Goal: Find specific page/section: Find specific page/section

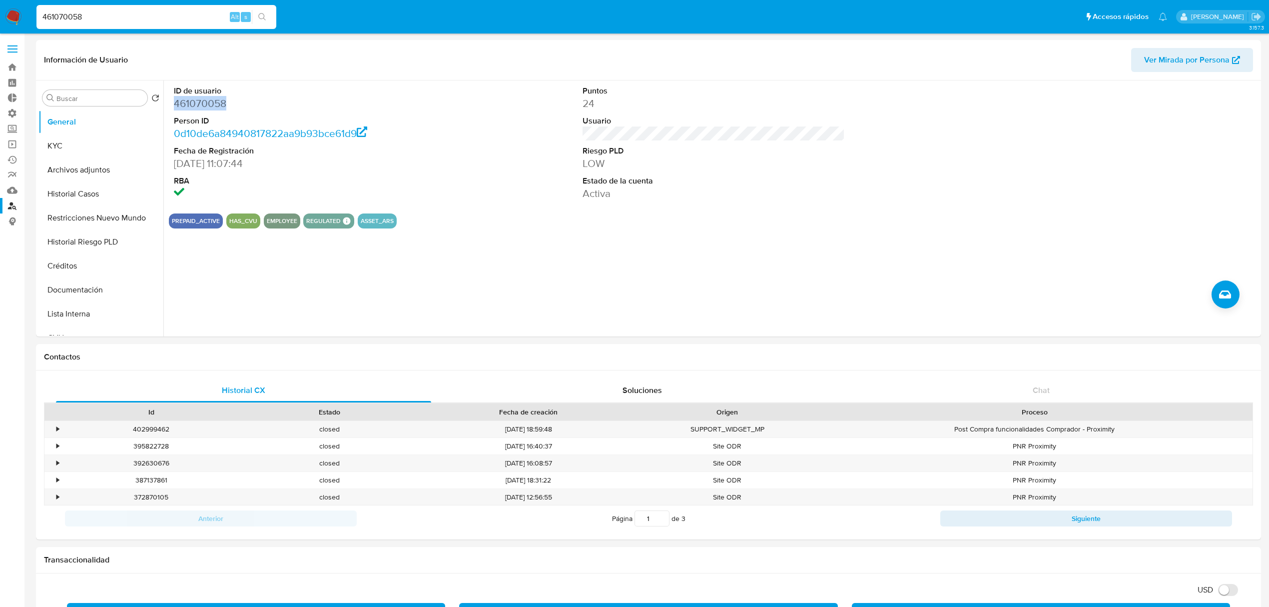
click at [9, 204] on link "Buscador de personas" at bounding box center [59, 205] width 119 height 15
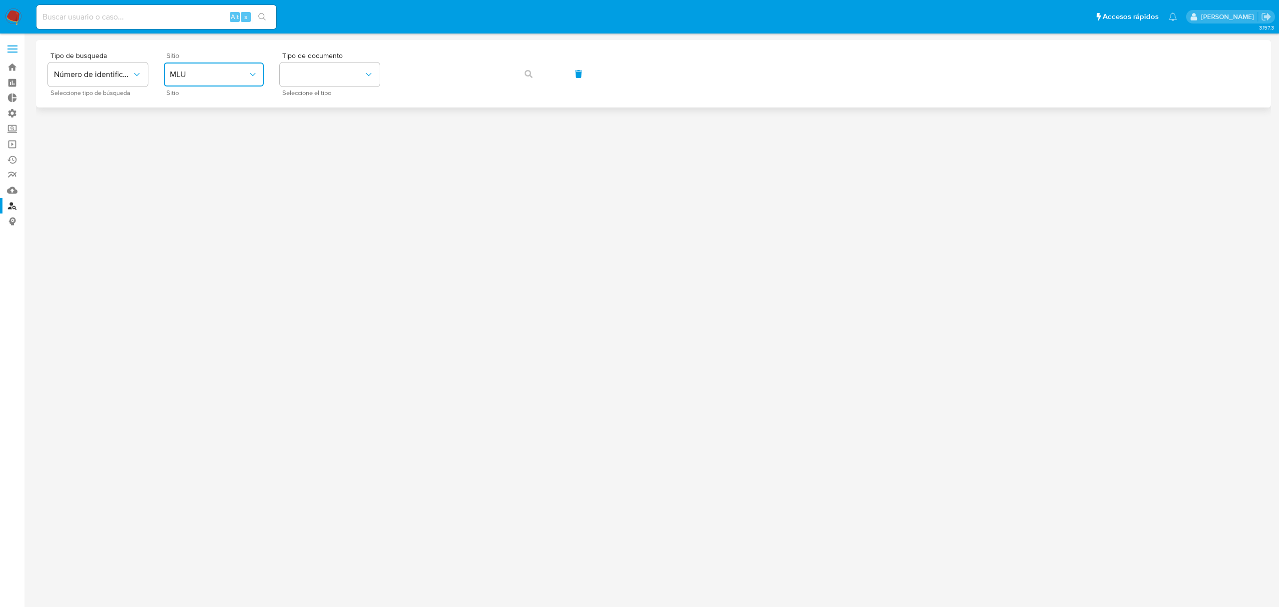
click at [186, 74] on span "MLU" at bounding box center [209, 74] width 78 height 10
click at [196, 127] on div "MLA" at bounding box center [211, 125] width 82 height 24
click at [15, 225] on link "Consolidado" at bounding box center [59, 220] width 119 height 15
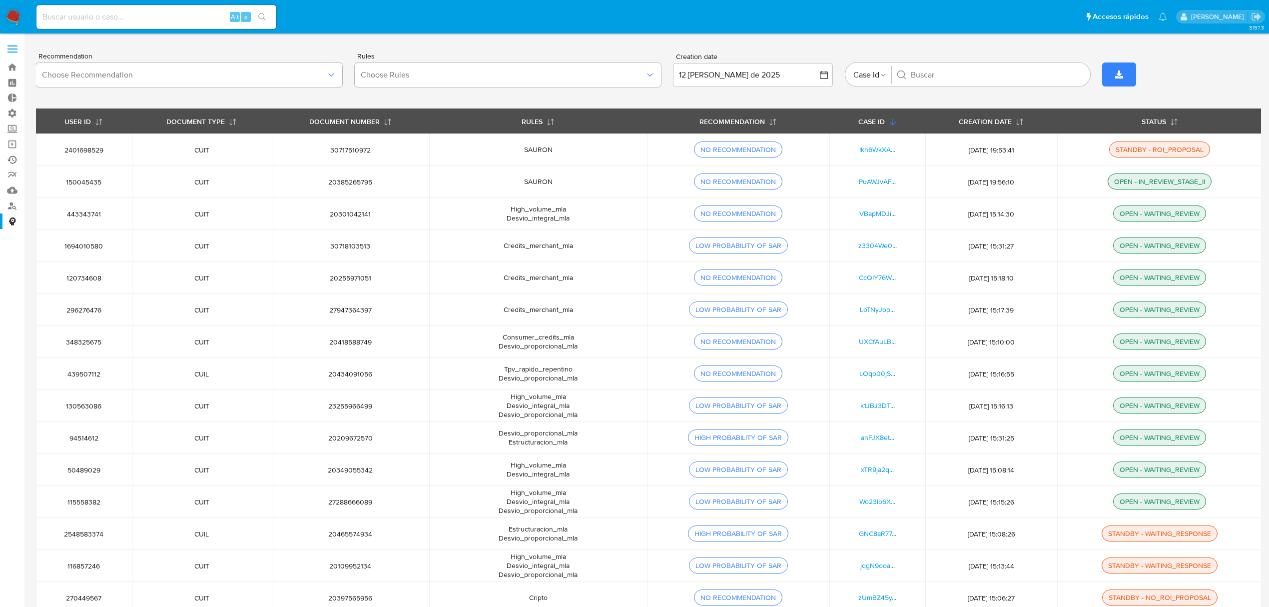
click at [12, 160] on link "Ejecuciones automáticas" at bounding box center [59, 159] width 119 height 15
